Goal: Use online tool/utility: Use online tool/utility

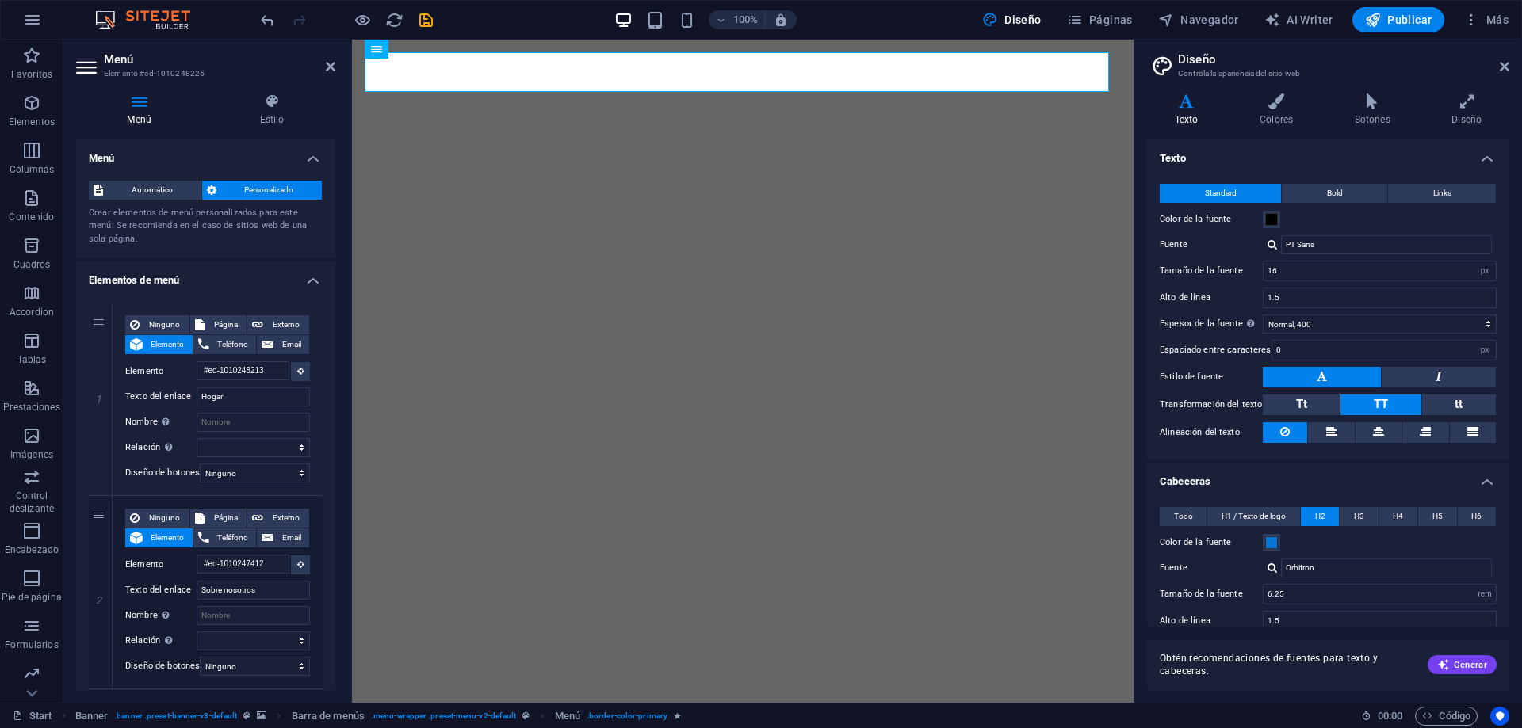
select select "px"
select select "400"
select select "px"
select select "rem"
select select "700"
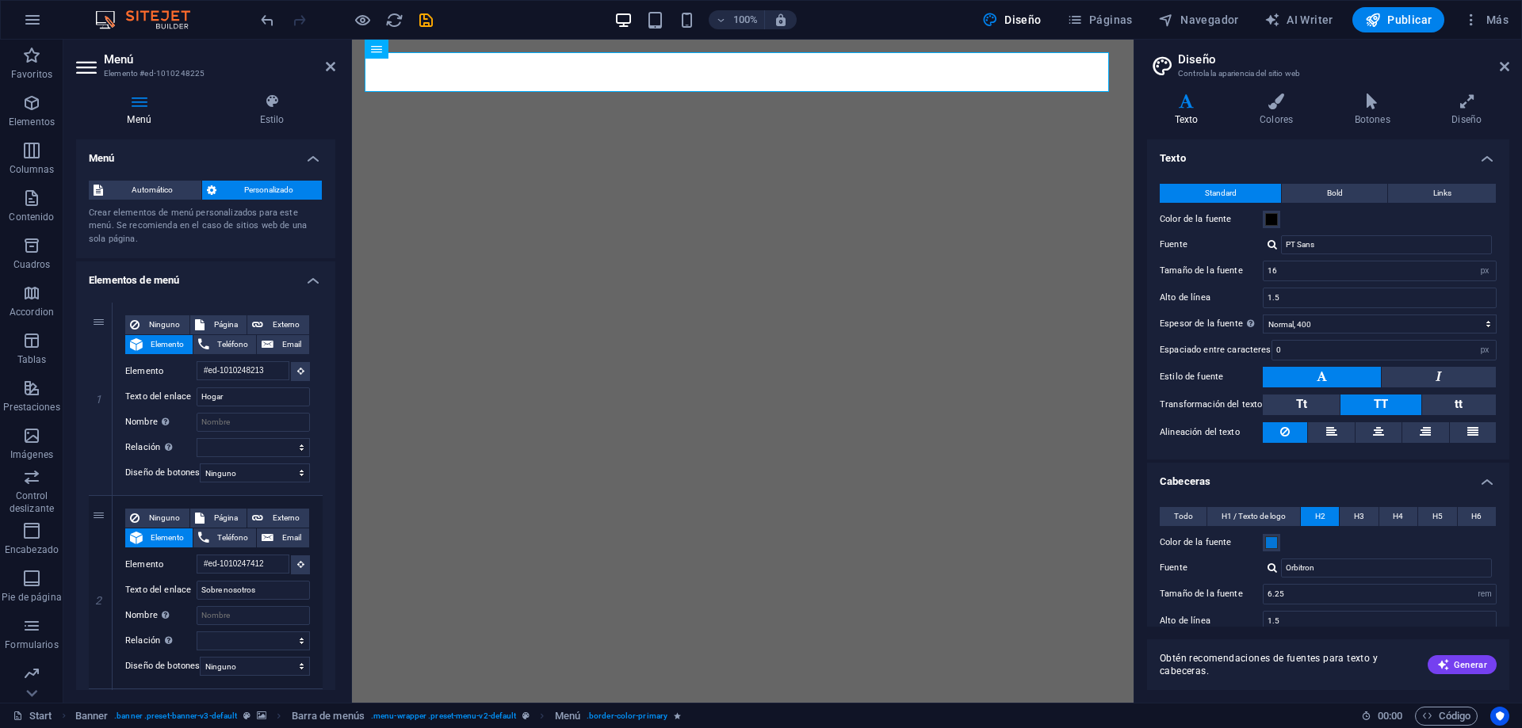
select select "px"
select select "rem"
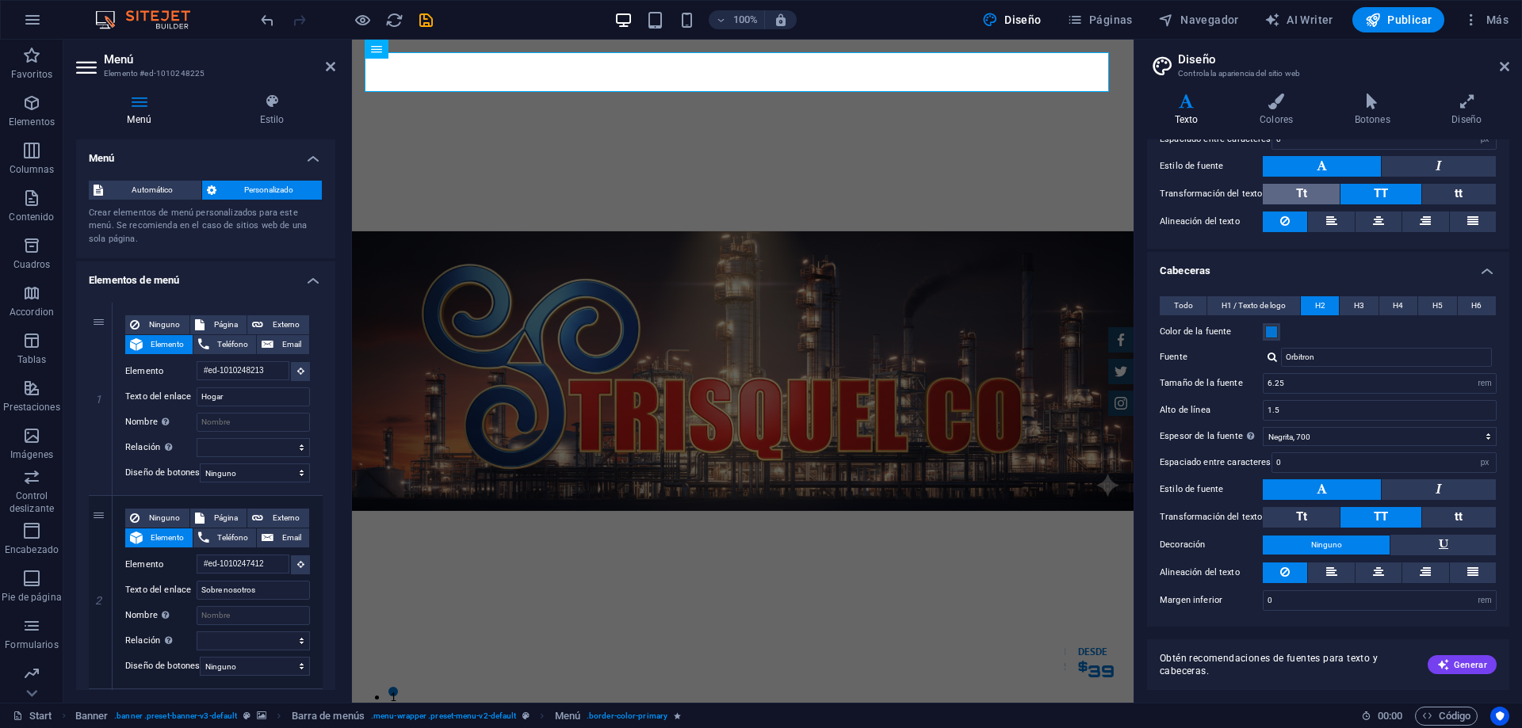
click at [1310, 187] on button "Tt" at bounding box center [1300, 194] width 77 height 21
click at [1365, 189] on button "TT" at bounding box center [1380, 194] width 80 height 21
click at [1331, 223] on icon at bounding box center [1331, 221] width 11 height 19
click at [1380, 222] on icon at bounding box center [1378, 221] width 11 height 19
drag, startPoint x: 1285, startPoint y: 226, endPoint x: 1330, endPoint y: 243, distance: 47.4
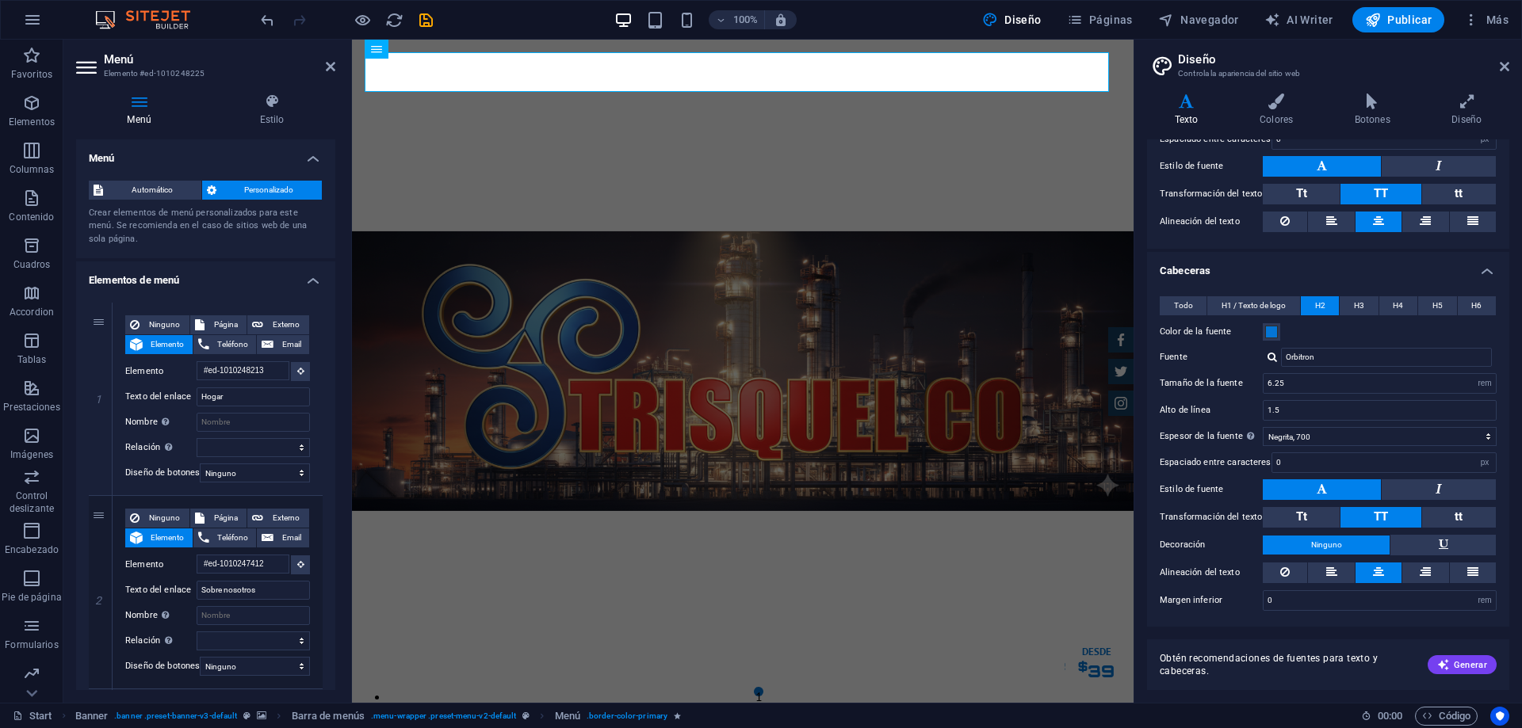
click at [1285, 225] on icon at bounding box center [1285, 221] width 10 height 19
type input "7.50"
click at [1308, 514] on button "Tt" at bounding box center [1300, 517] width 77 height 21
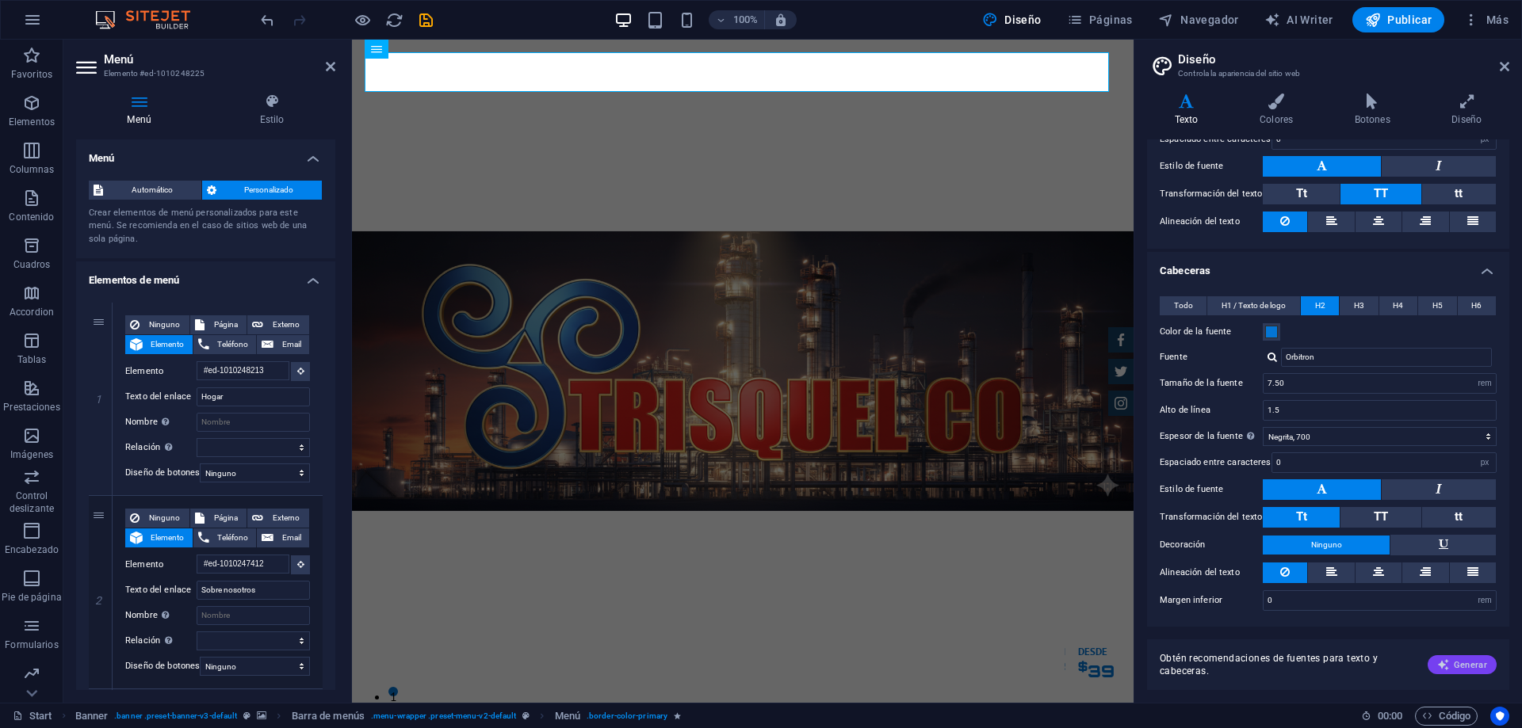
click at [1453, 664] on span "Generar" at bounding box center [1462, 665] width 50 height 13
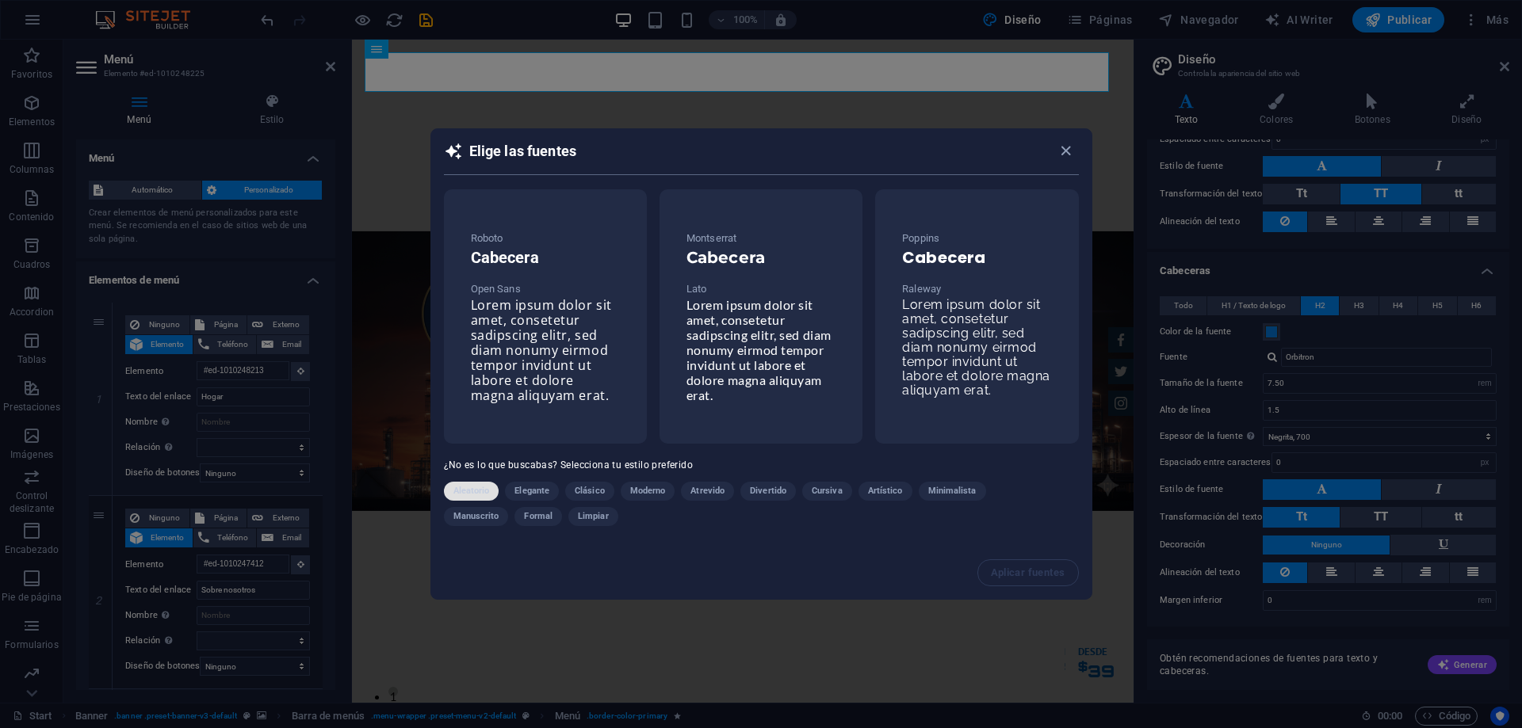
click at [462, 495] on span "Aleatorio" at bounding box center [471, 491] width 36 height 19
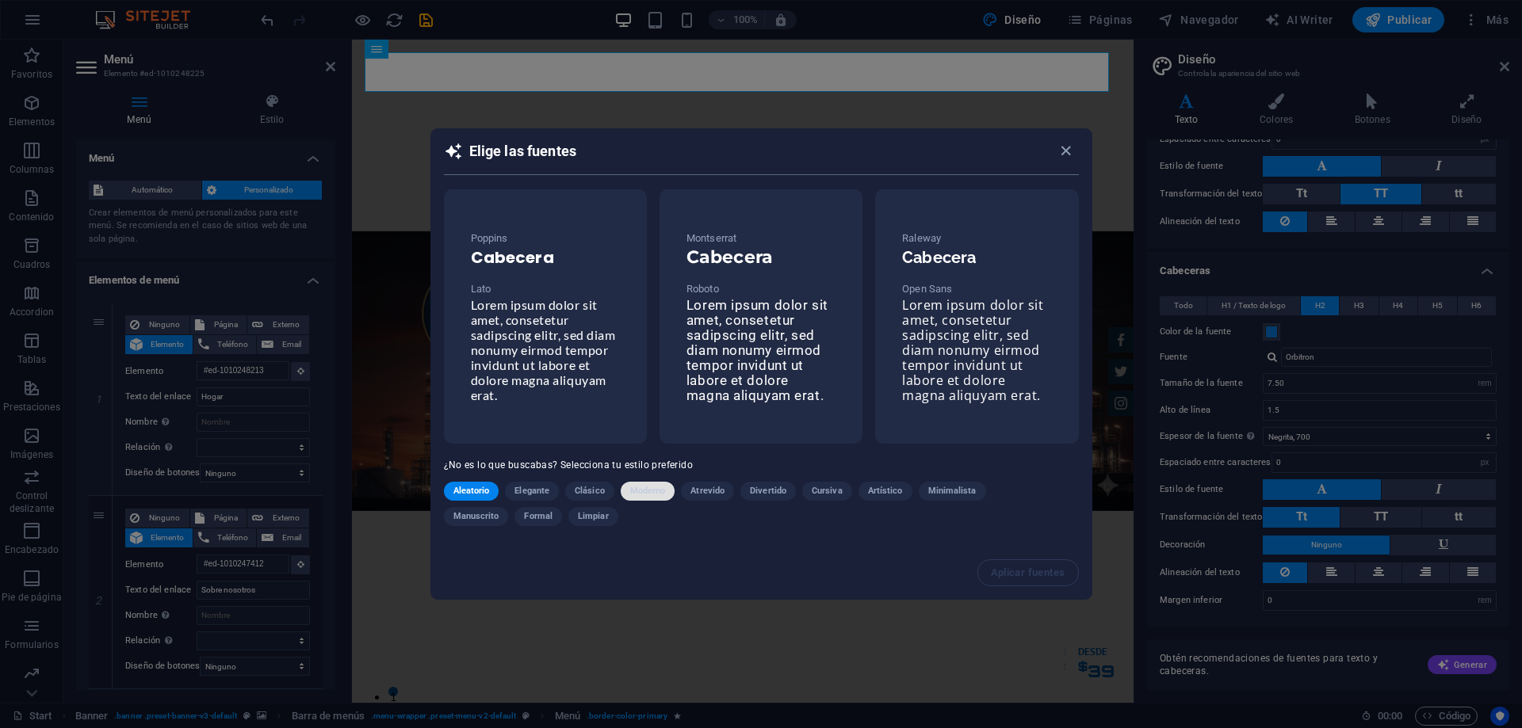
click at [638, 491] on span "Moderno" at bounding box center [648, 491] width 36 height 19
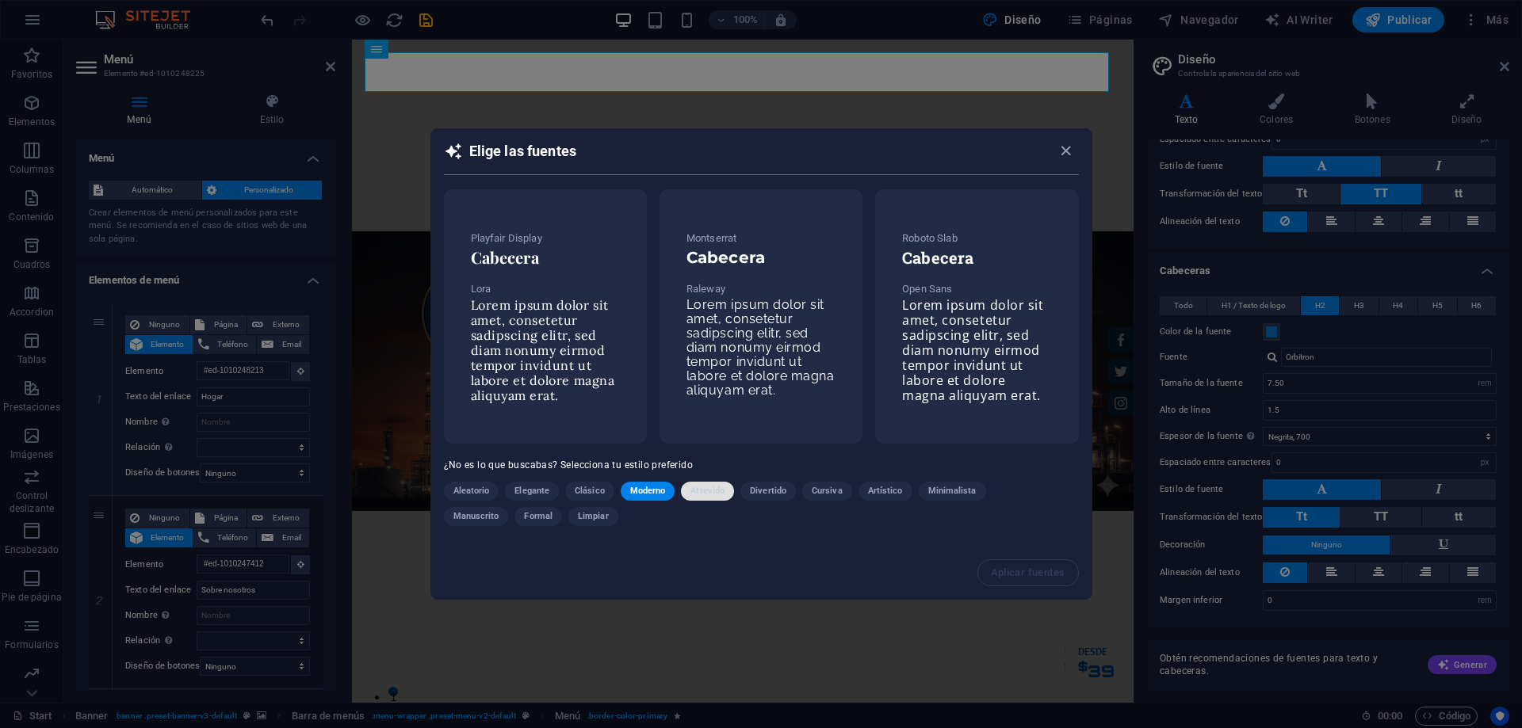
click at [705, 483] on span "Atrevido" at bounding box center [707, 491] width 34 height 19
